Goal: Task Accomplishment & Management: Use online tool/utility

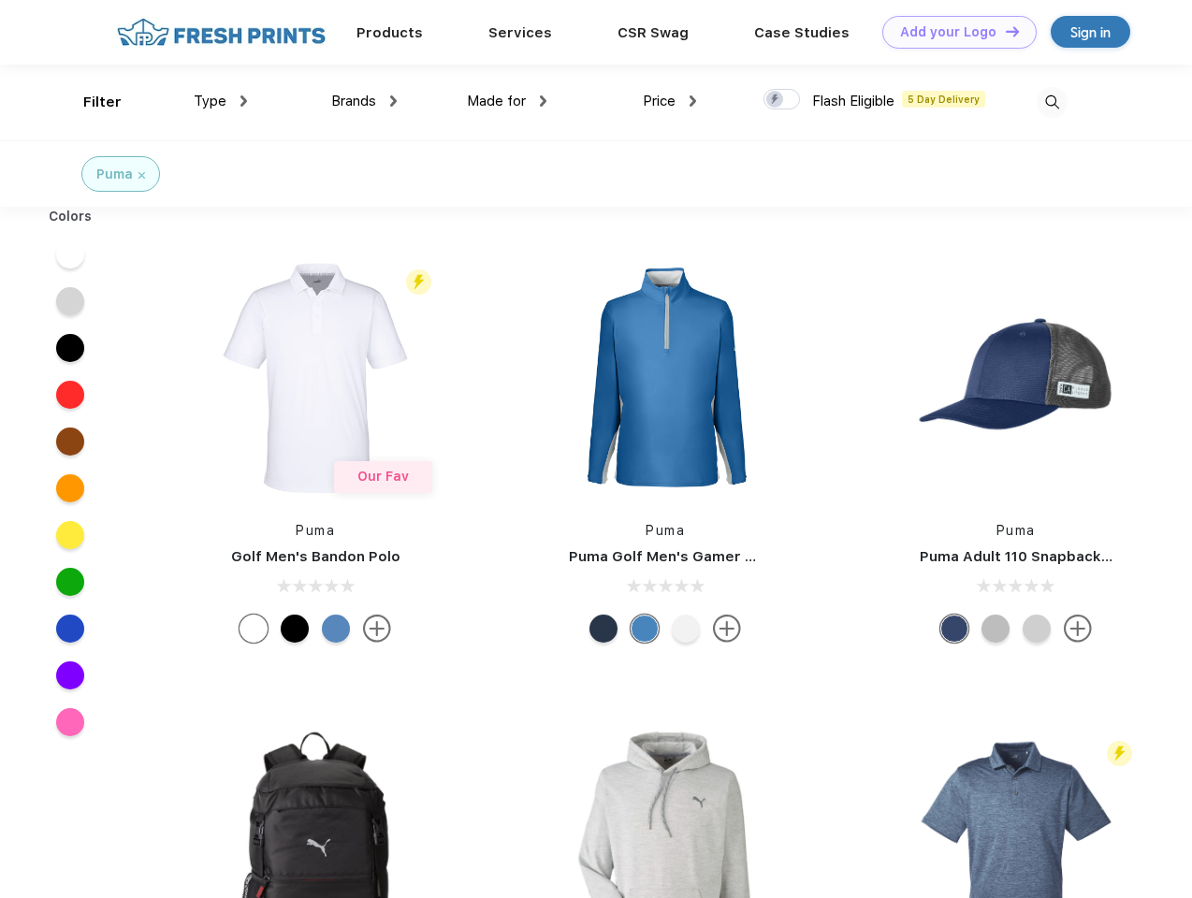
click at [953, 32] on link "Add your Logo Design Tool" at bounding box center [959, 32] width 154 height 33
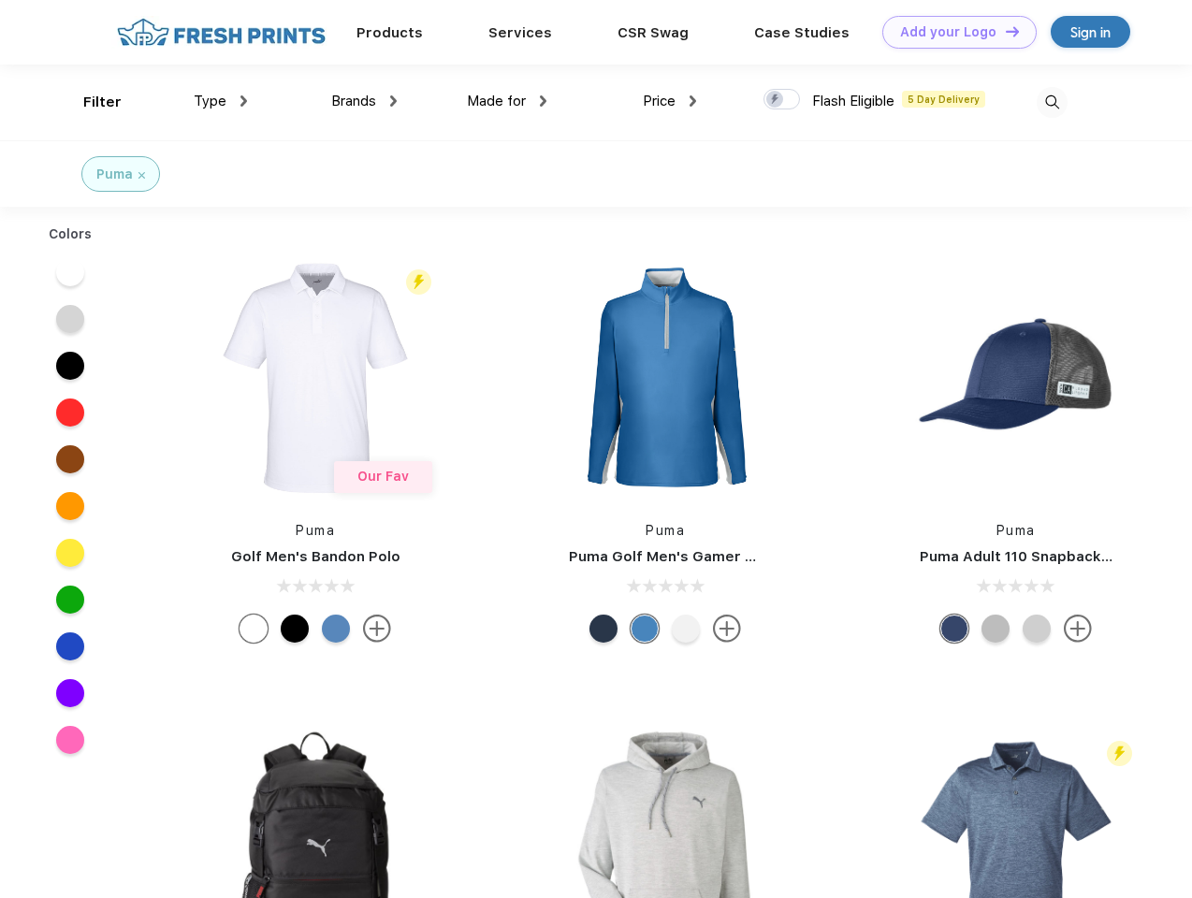
click at [0, 0] on div "Design Tool" at bounding box center [0, 0] width 0 height 0
click at [1004, 31] on link "Add your Logo Design Tool" at bounding box center [959, 32] width 154 height 33
click at [90, 102] on div "Filter" at bounding box center [102, 103] width 38 height 22
click at [221, 101] on span "Type" at bounding box center [210, 101] width 33 height 17
click at [364, 101] on span "Brands" at bounding box center [353, 101] width 45 height 17
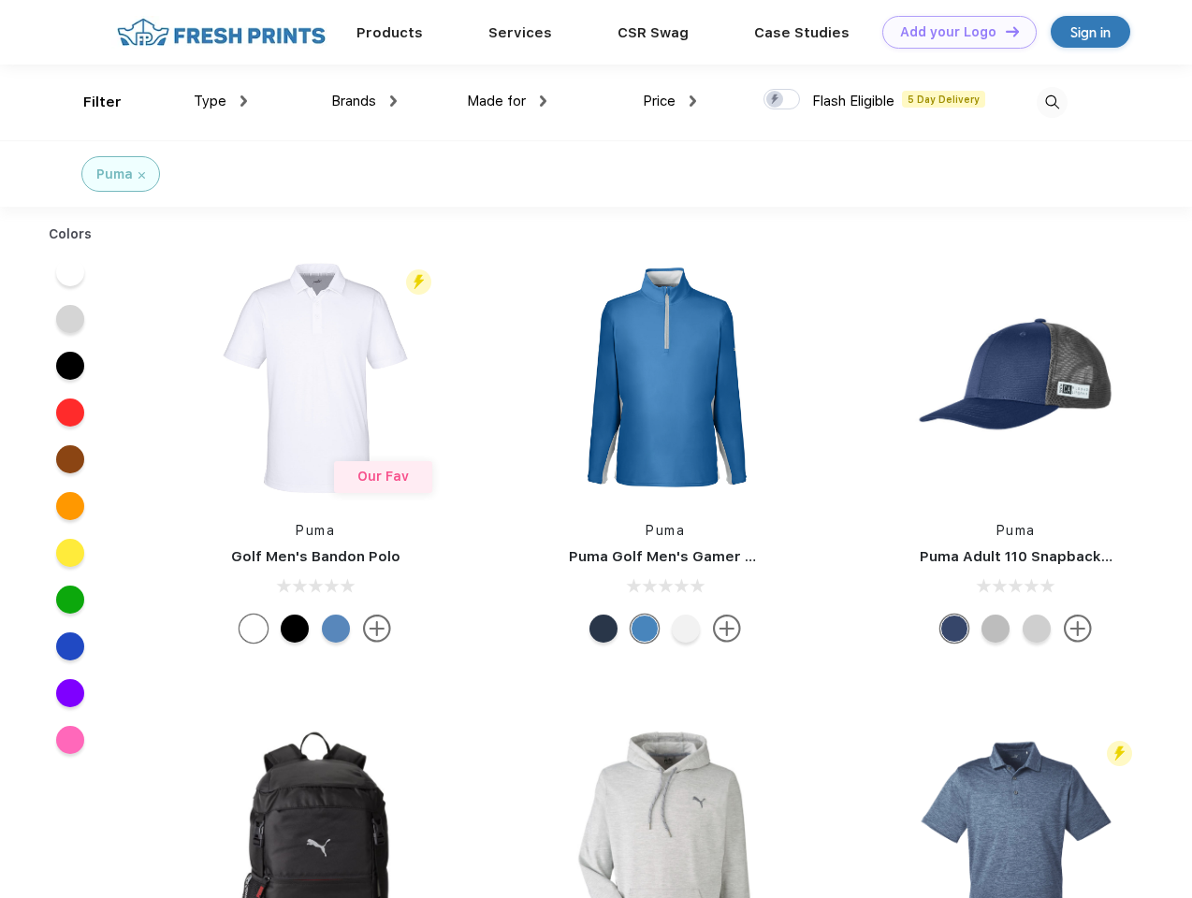
click at [507, 101] on span "Made for" at bounding box center [496, 101] width 59 height 17
click at [670, 101] on span "Price" at bounding box center [659, 101] width 33 height 17
click at [782, 100] on div at bounding box center [782, 99] width 36 height 21
click at [776, 100] on input "checkbox" at bounding box center [770, 94] width 12 height 12
click at [1052, 102] on img at bounding box center [1052, 102] width 31 height 31
